Goal: Information Seeking & Learning: Learn about a topic

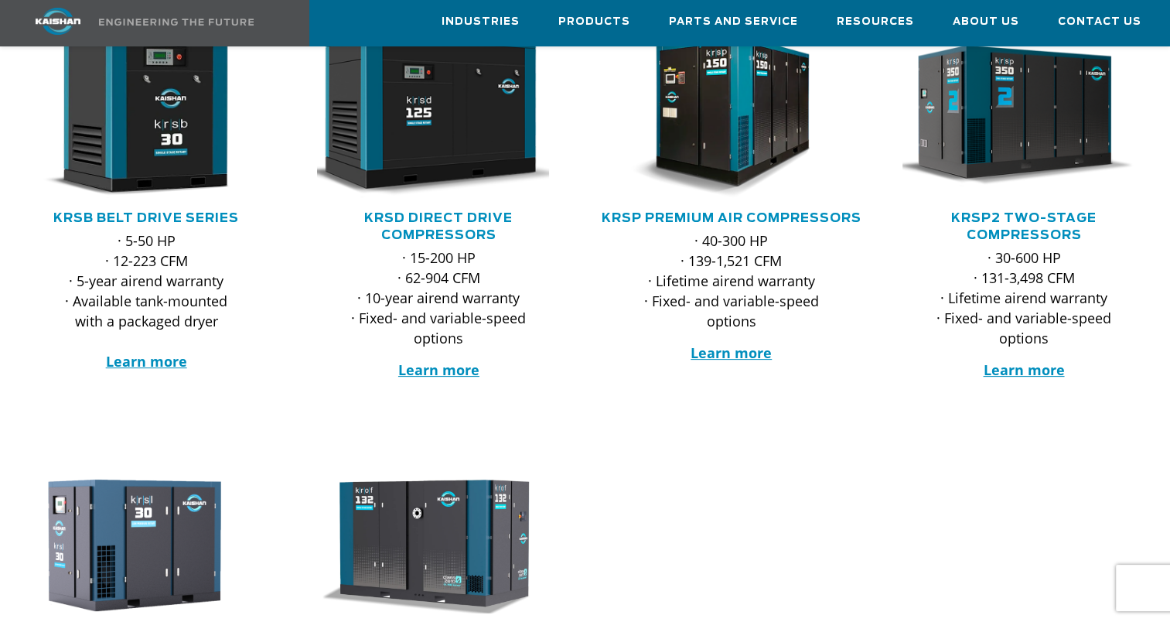
scroll to position [541, 0]
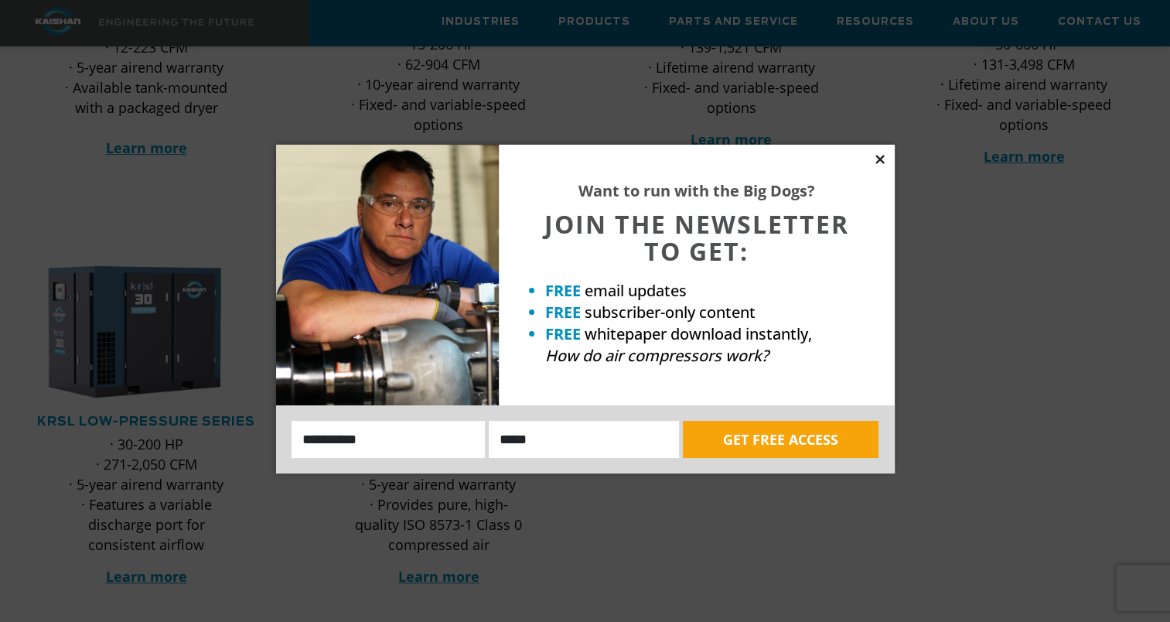
click at [878, 165] on icon at bounding box center [880, 159] width 14 height 14
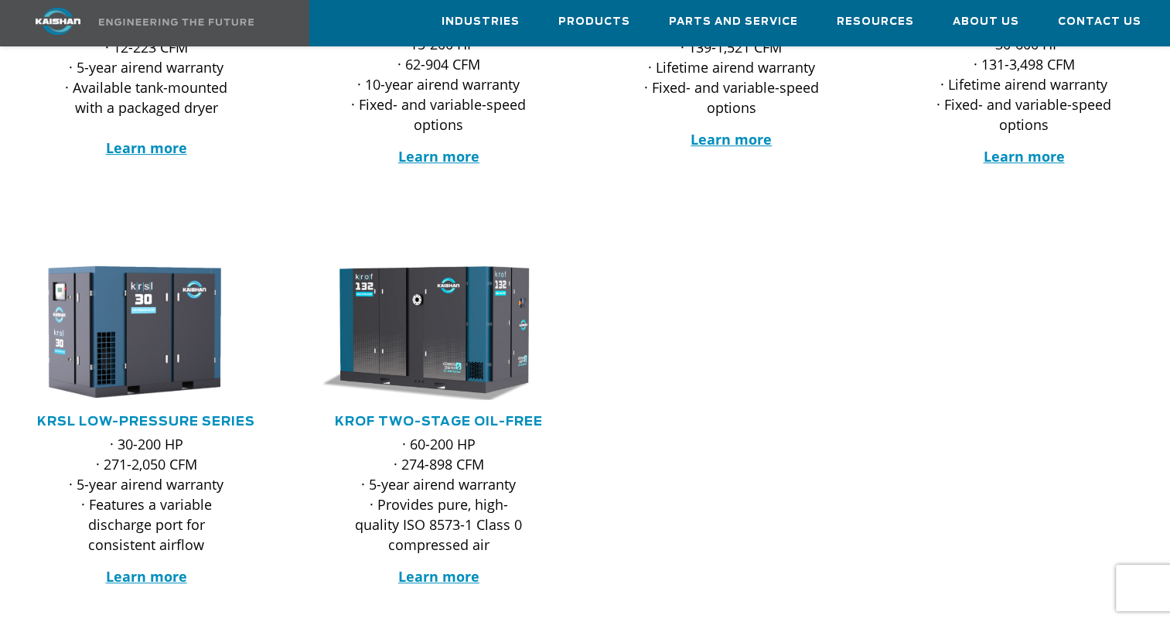
click at [835, 544] on div at bounding box center [585, 453] width 1170 height 428
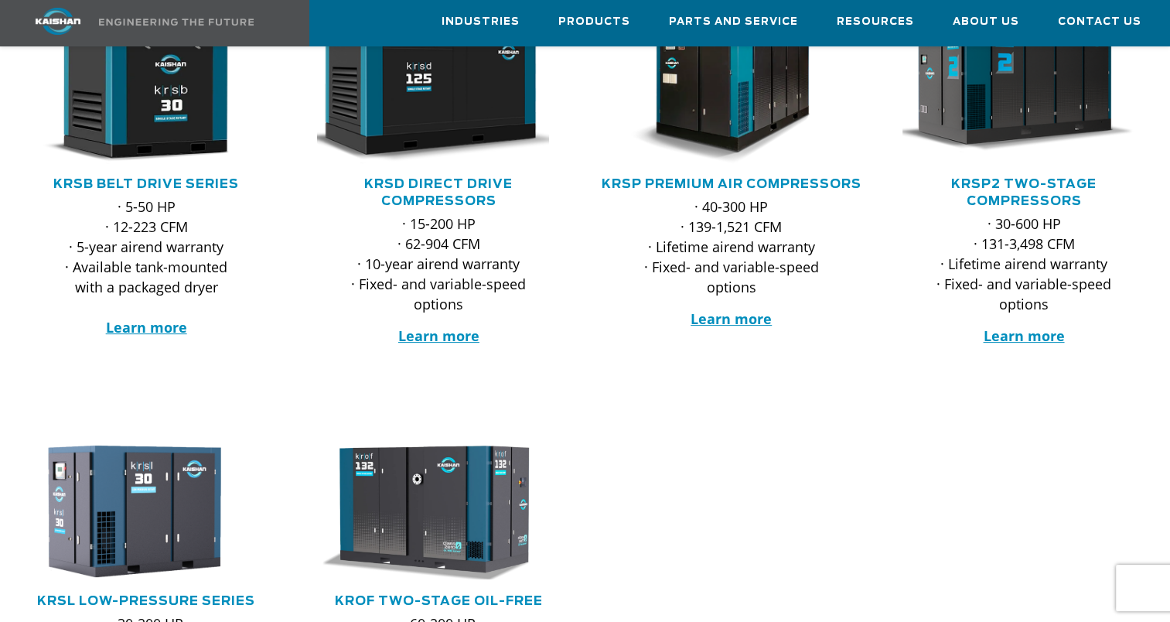
scroll to position [232, 0]
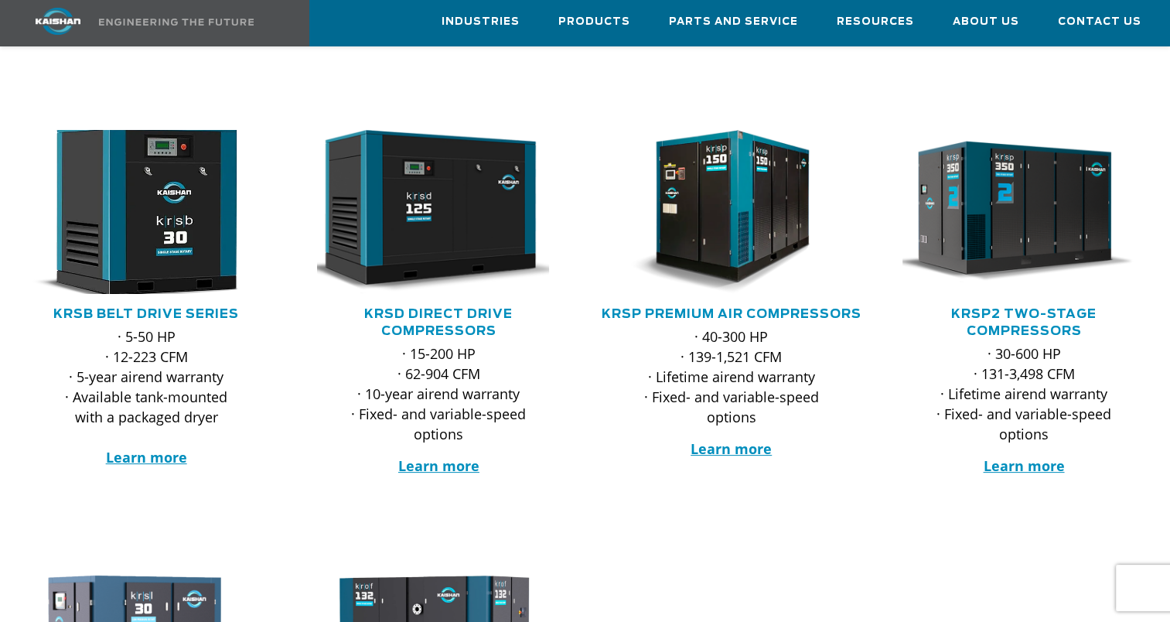
click at [199, 230] on img at bounding box center [135, 211] width 268 height 180
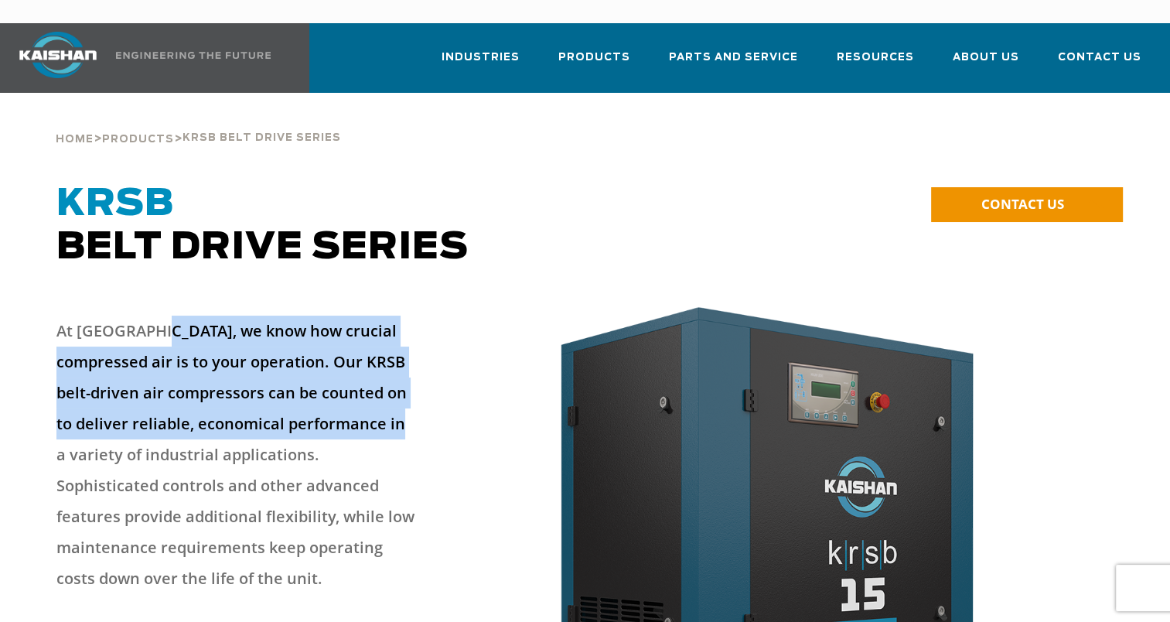
drag, startPoint x: 162, startPoint y: 297, endPoint x: 393, endPoint y: 399, distance: 252.7
click at [393, 399] on p "At [GEOGRAPHIC_DATA], we know how crucial compressed air is to your operation. …" at bounding box center [236, 454] width 360 height 278
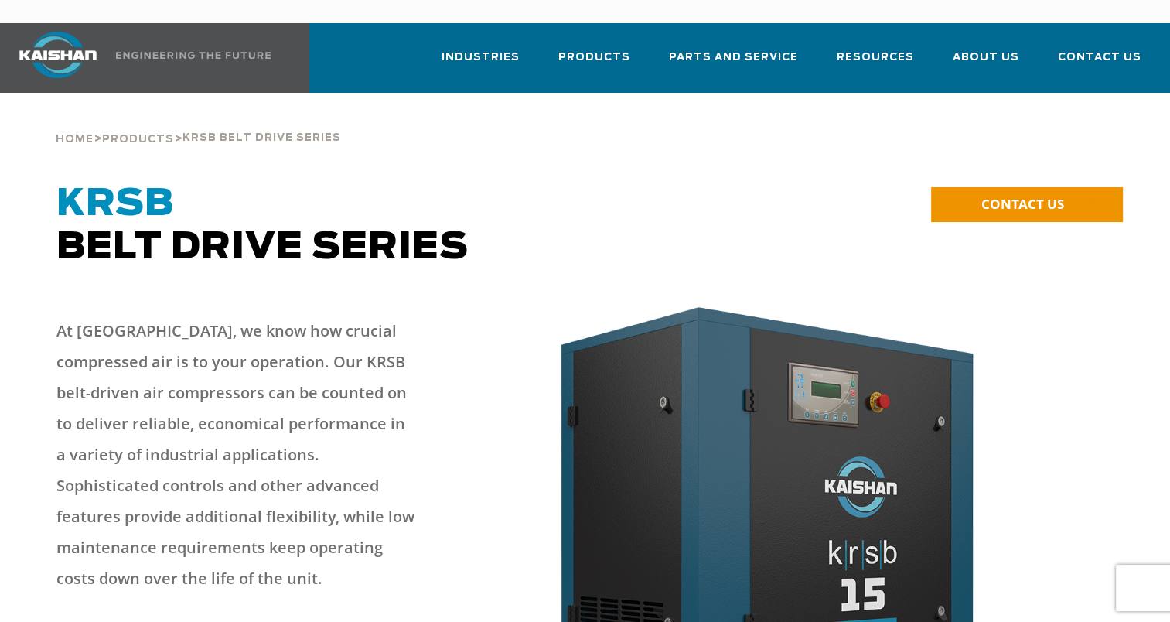
drag, startPoint x: 393, startPoint y: 399, endPoint x: 233, endPoint y: 438, distance: 163.9
click at [235, 438] on p "At [GEOGRAPHIC_DATA], we know how crucial compressed air is to your operation. …" at bounding box center [236, 454] width 360 height 278
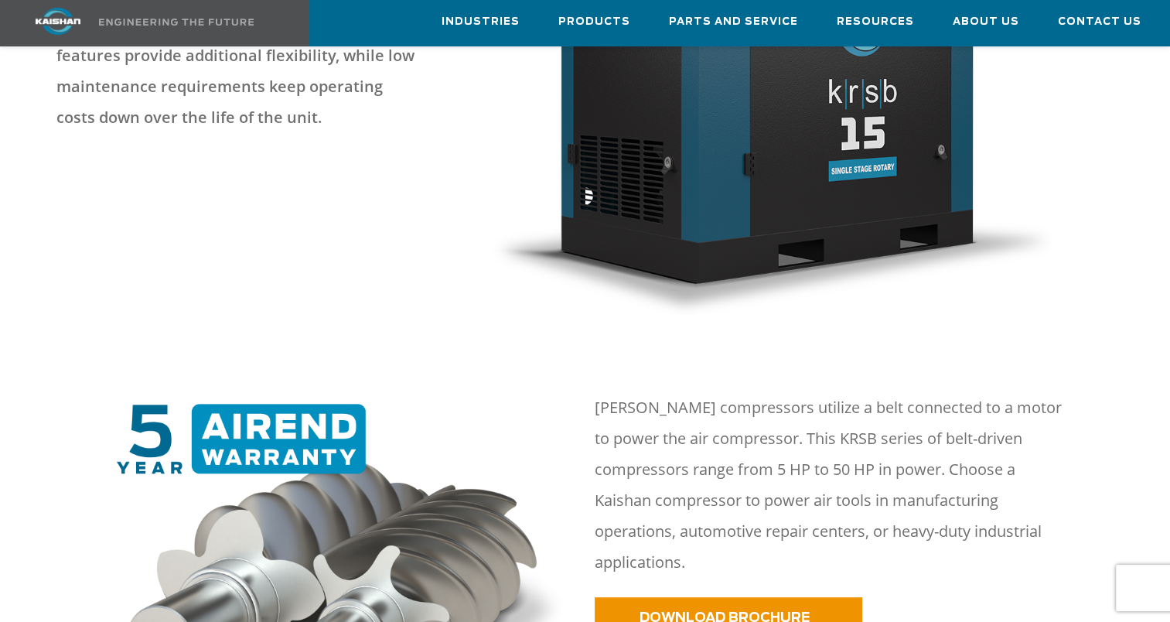
scroll to position [619, 0]
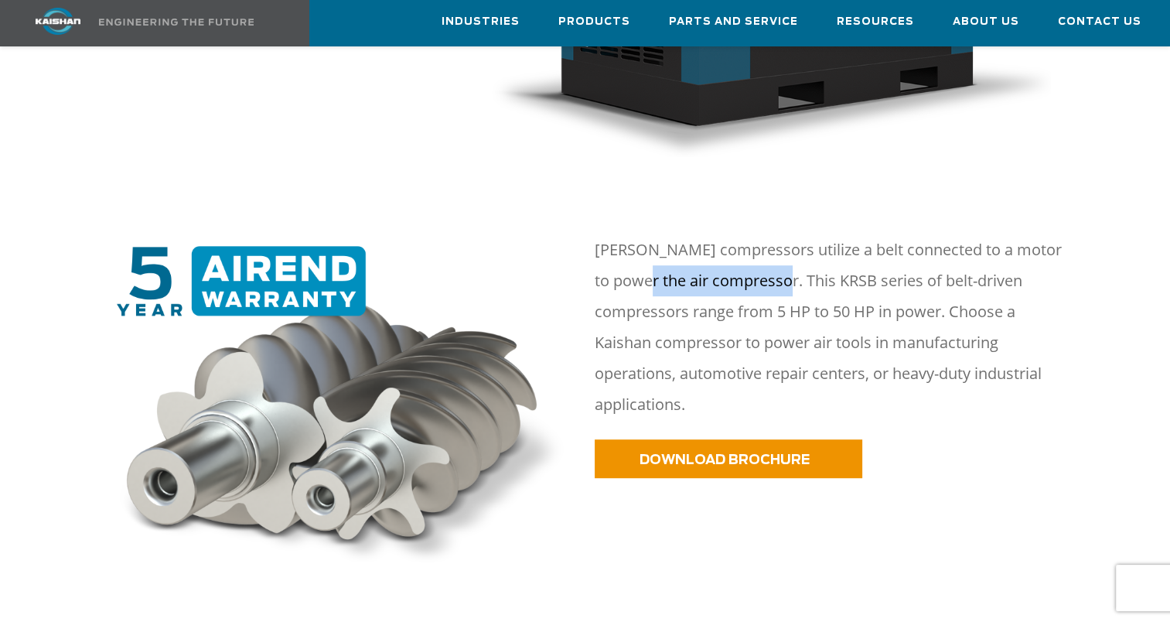
drag, startPoint x: 641, startPoint y: 262, endPoint x: 780, endPoint y: 262, distance: 139.2
click at [780, 262] on p "[PERSON_NAME] compressors utilize a belt connected to a motor to power the air …" at bounding box center [828, 327] width 467 height 186
drag, startPoint x: 780, startPoint y: 262, endPoint x: 808, endPoint y: 334, distance: 77.1
click at [804, 343] on p "[PERSON_NAME] compressors utilize a belt connected to a motor to power the air …" at bounding box center [828, 327] width 467 height 186
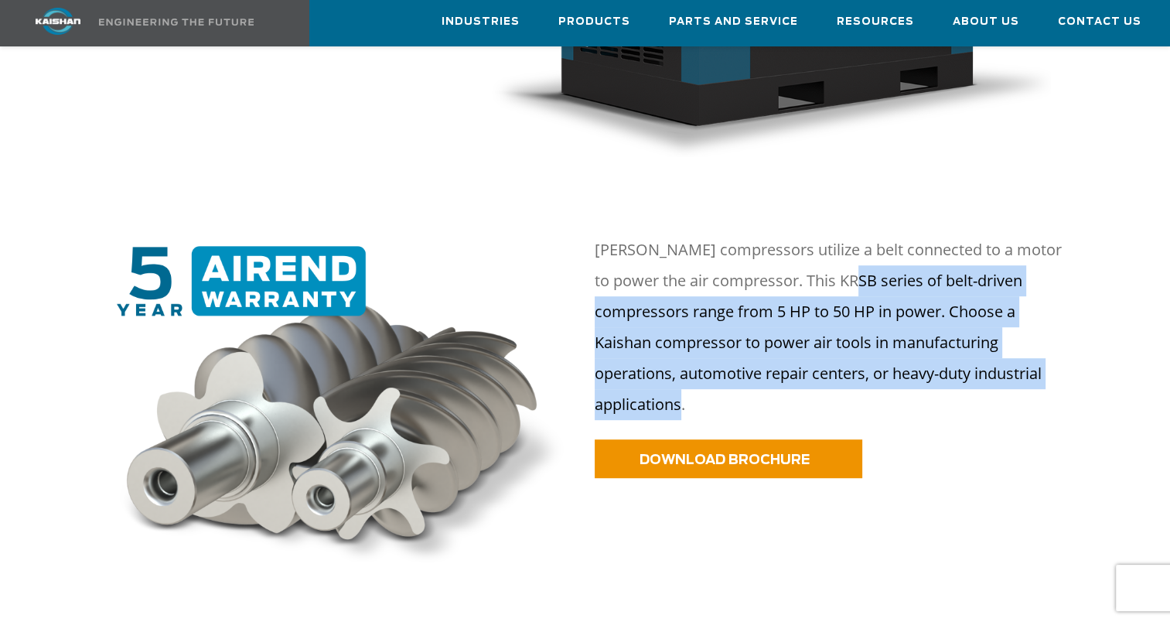
drag, startPoint x: 886, startPoint y: 257, endPoint x: 899, endPoint y: 373, distance: 116.7
click at [899, 373] on p "[PERSON_NAME] compressors utilize a belt connected to a motor to power the air …" at bounding box center [828, 327] width 467 height 186
drag, startPoint x: 899, startPoint y: 373, endPoint x: 773, endPoint y: 376, distance: 126.1
click at [774, 376] on p "[PERSON_NAME] compressors utilize a belt connected to a motor to power the air …" at bounding box center [828, 327] width 467 height 186
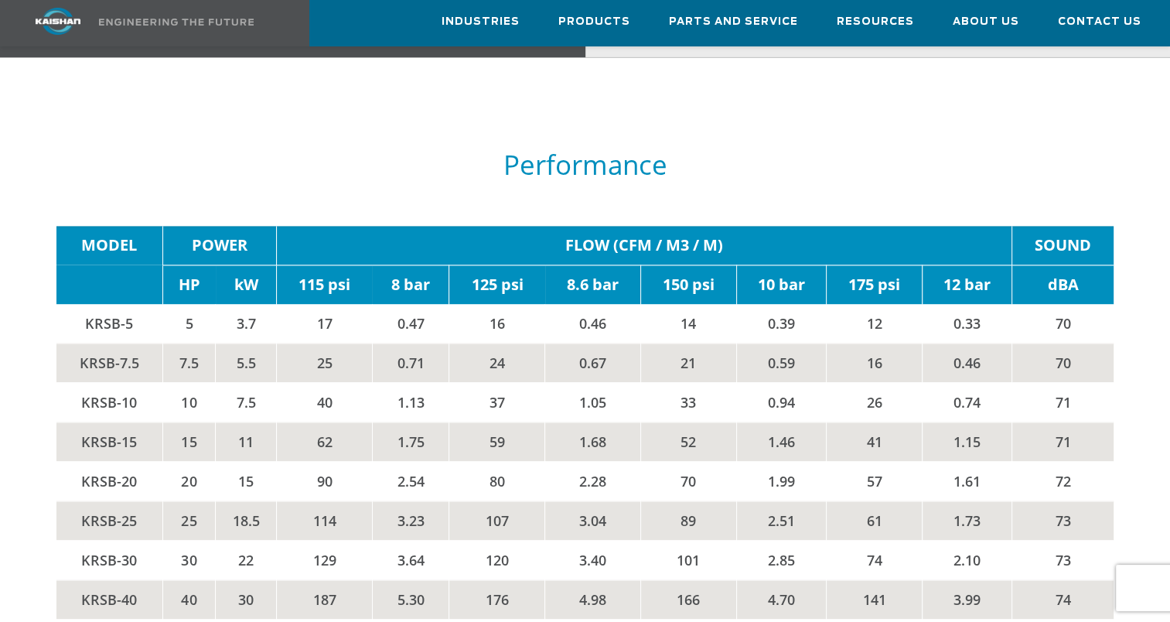
scroll to position [2474, 0]
